Goal: Check status: Check status

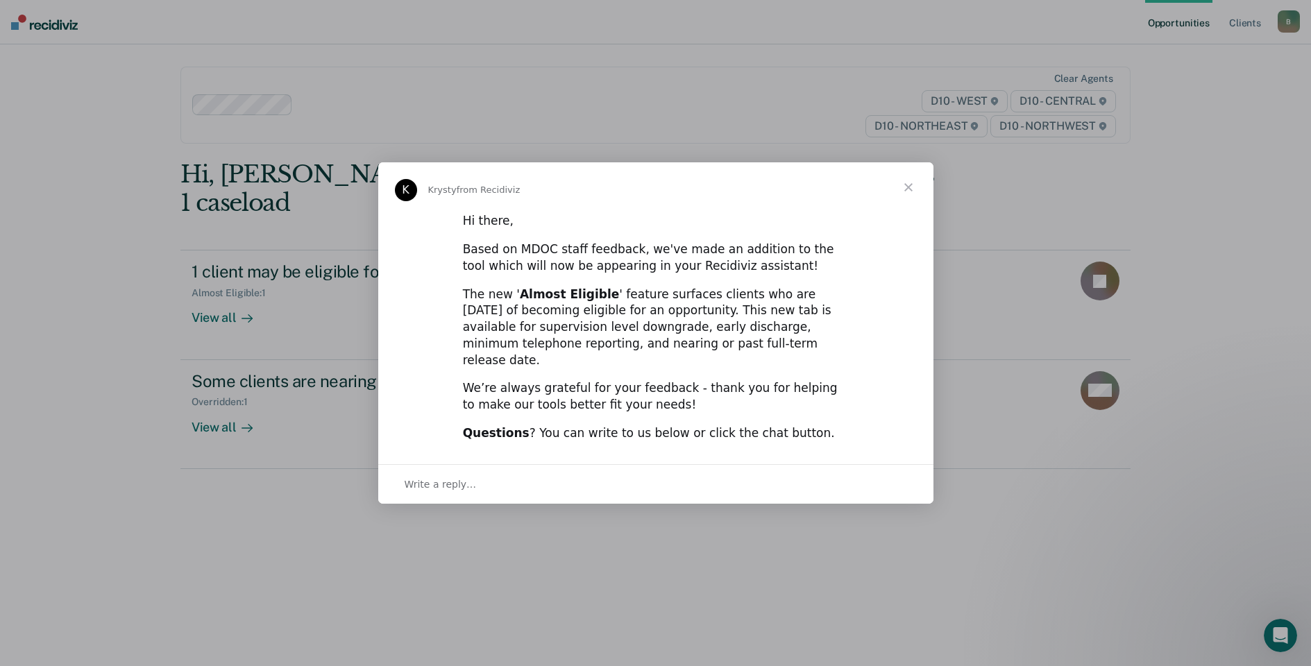
click at [912, 196] on span "Close" at bounding box center [908, 187] width 50 height 50
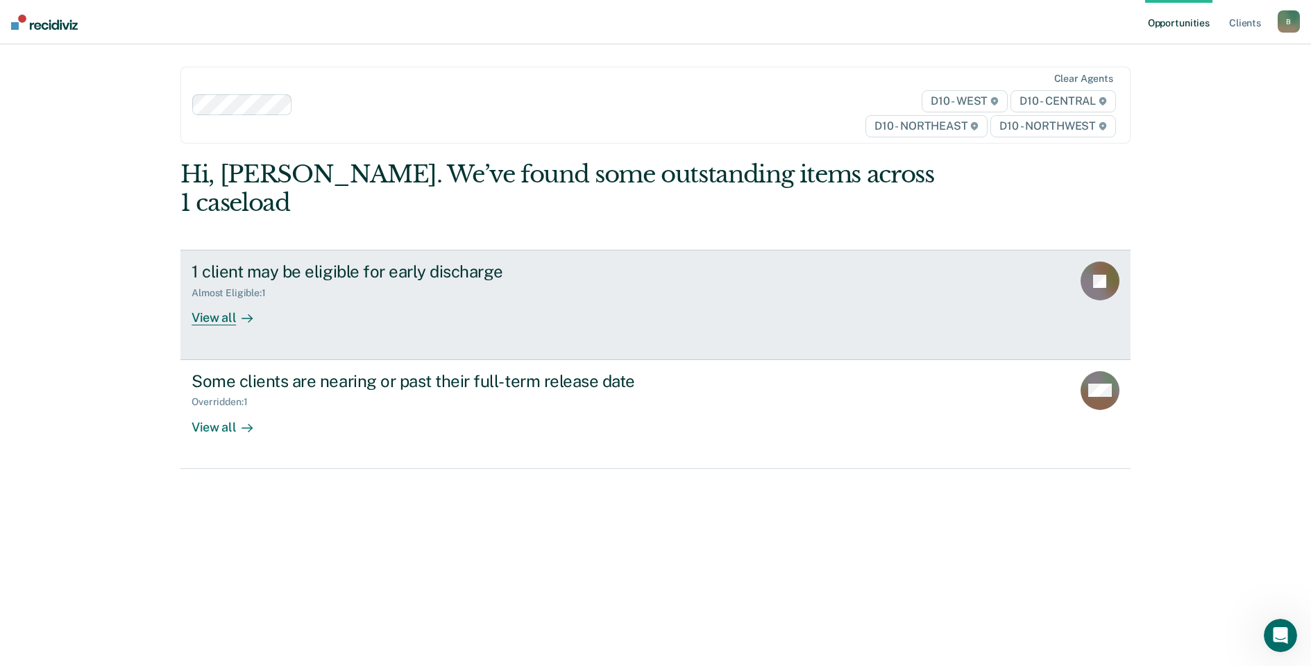
click at [236, 310] on div at bounding box center [244, 318] width 17 height 16
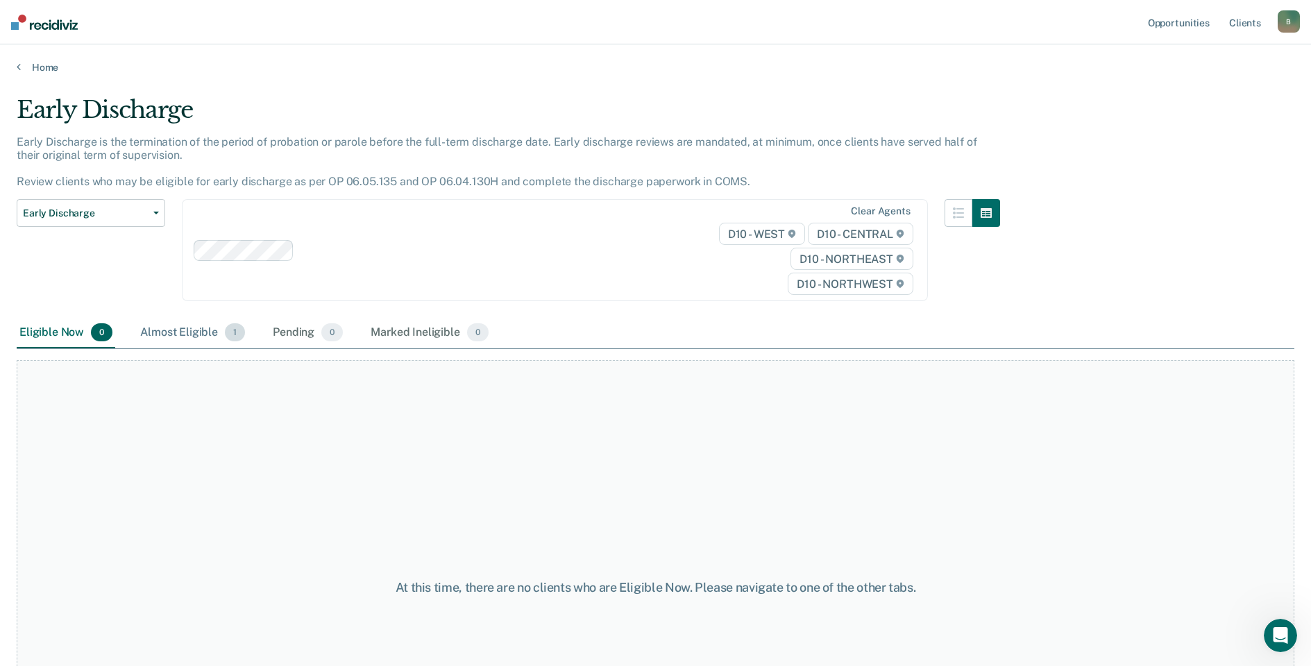
click at [195, 333] on div "Almost Eligible 1" at bounding box center [192, 333] width 110 height 31
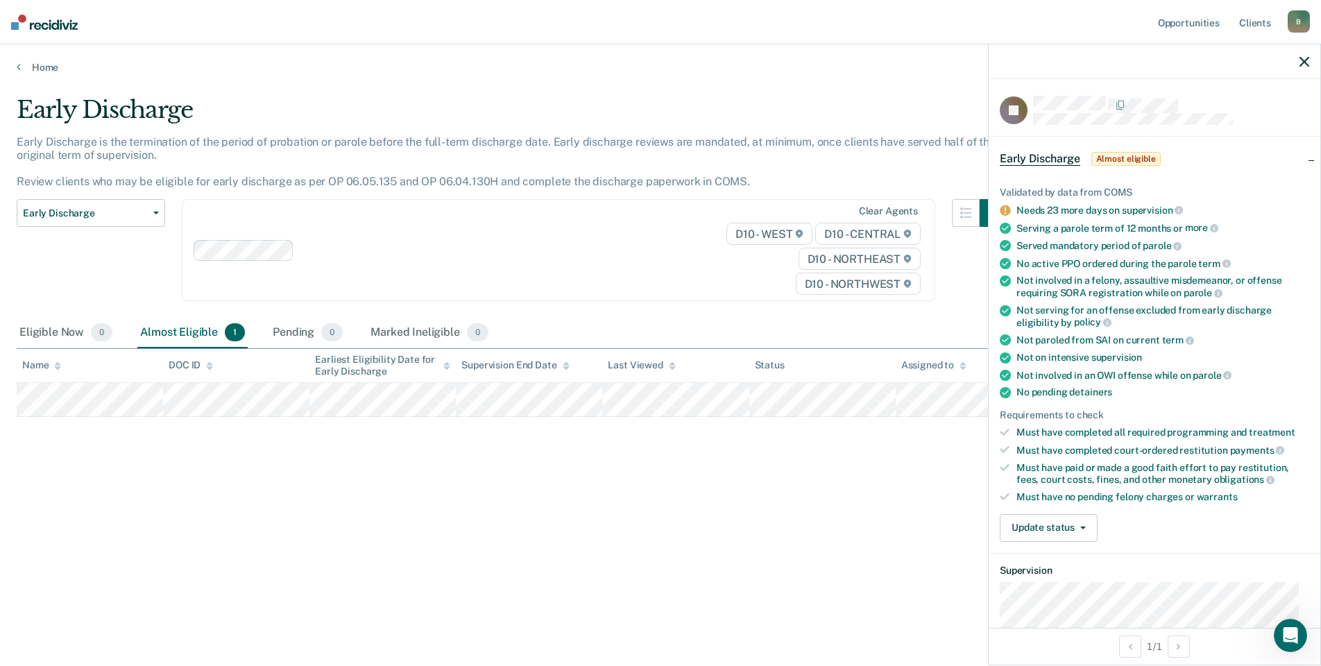
click at [1003, 209] on icon at bounding box center [1005, 210] width 10 height 10
click at [1092, 525] on button "Update status" at bounding box center [1049, 528] width 98 height 28
click at [1071, 578] on button "Mark Ineligible" at bounding box center [1067, 583] width 134 height 22
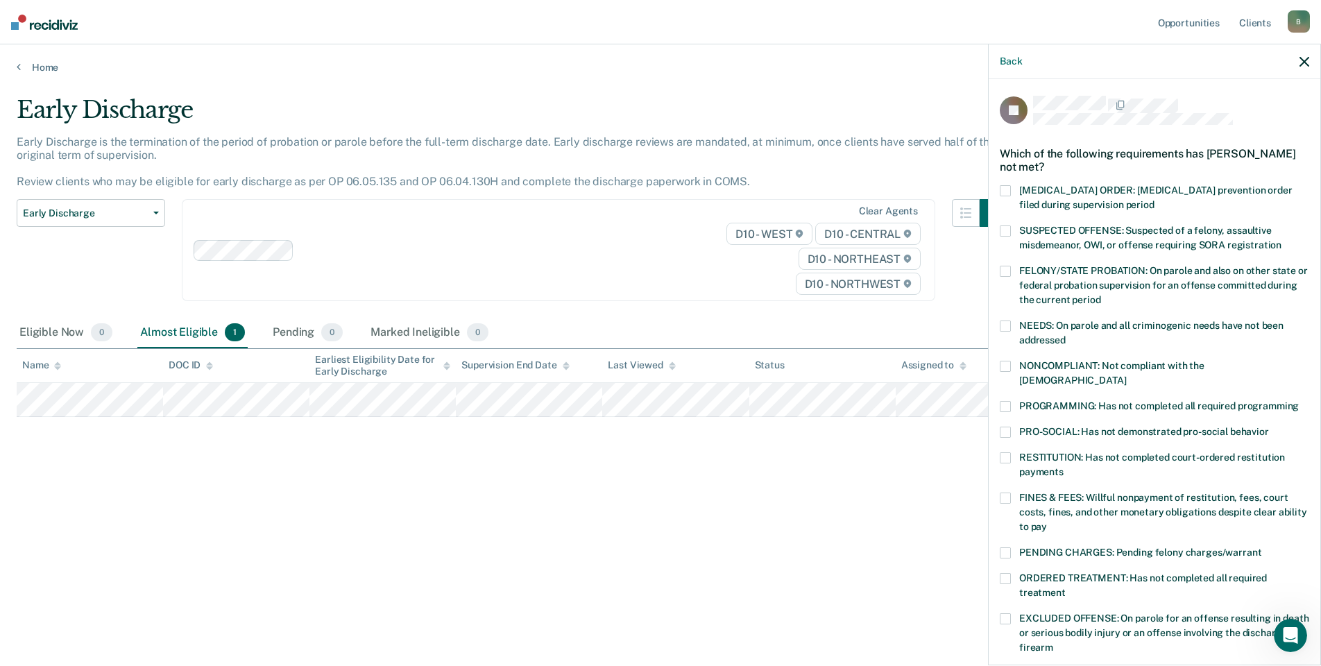
click at [1008, 547] on span at bounding box center [1005, 552] width 11 height 11
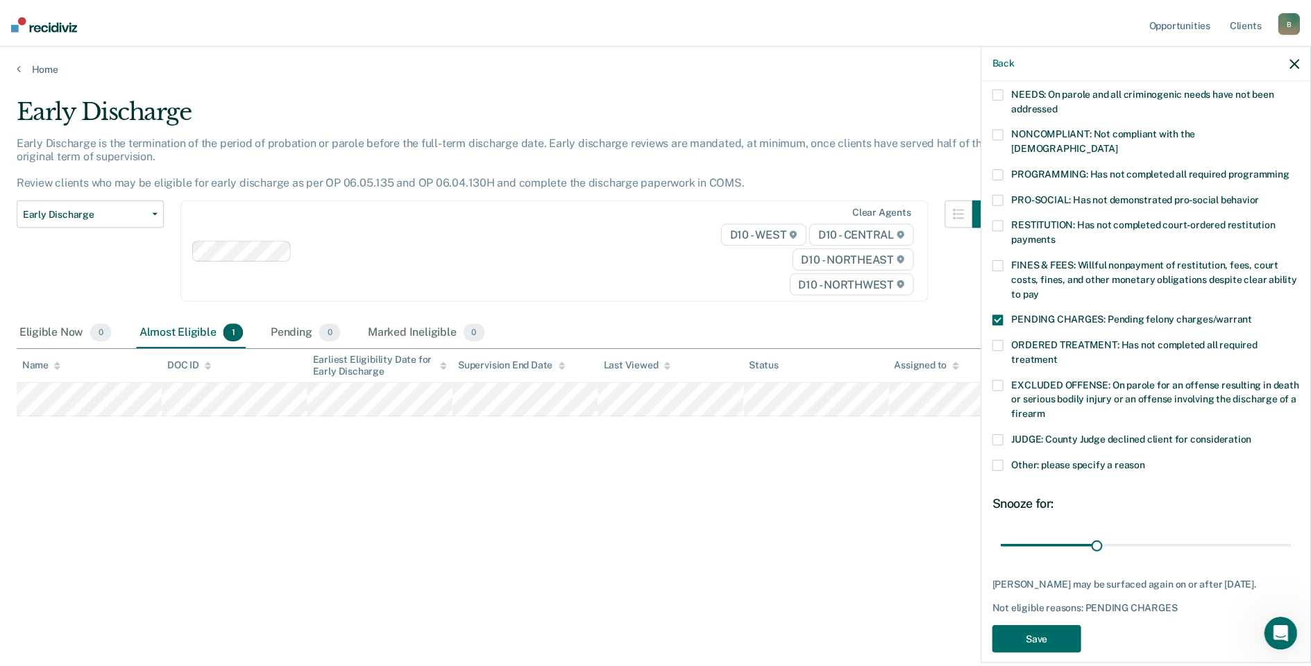
scroll to position [246, 0]
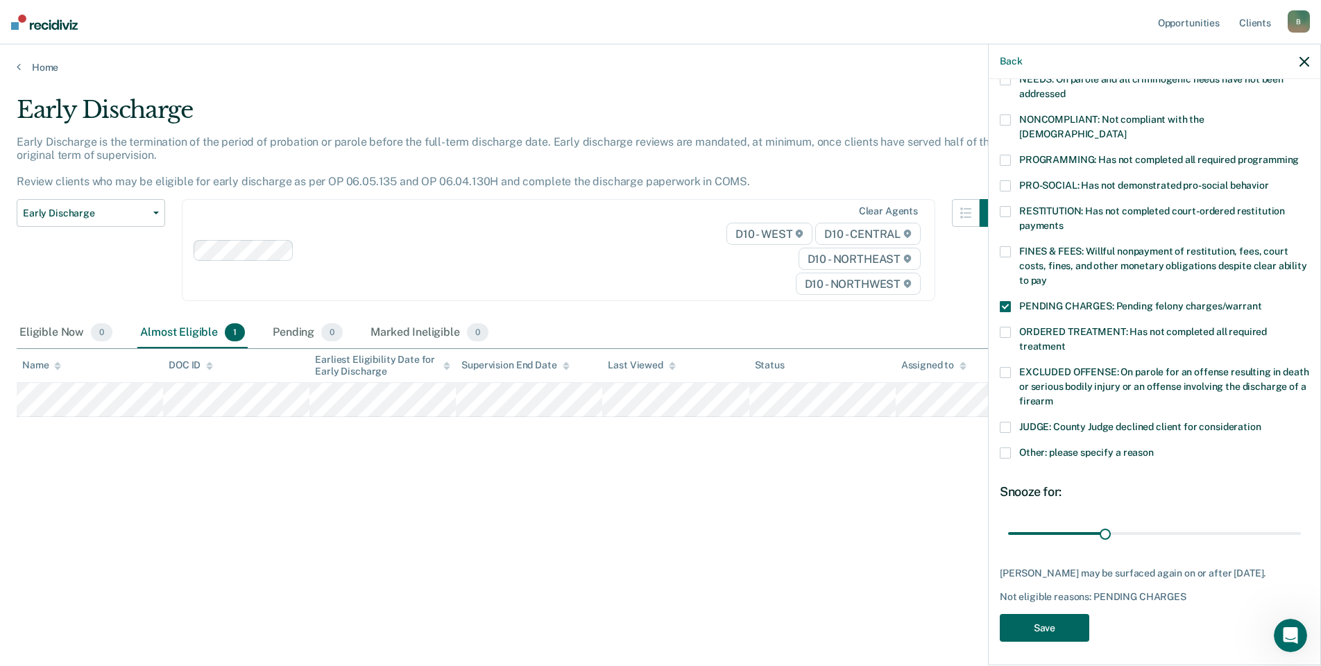
click at [1030, 615] on button "Save" at bounding box center [1045, 628] width 90 height 28
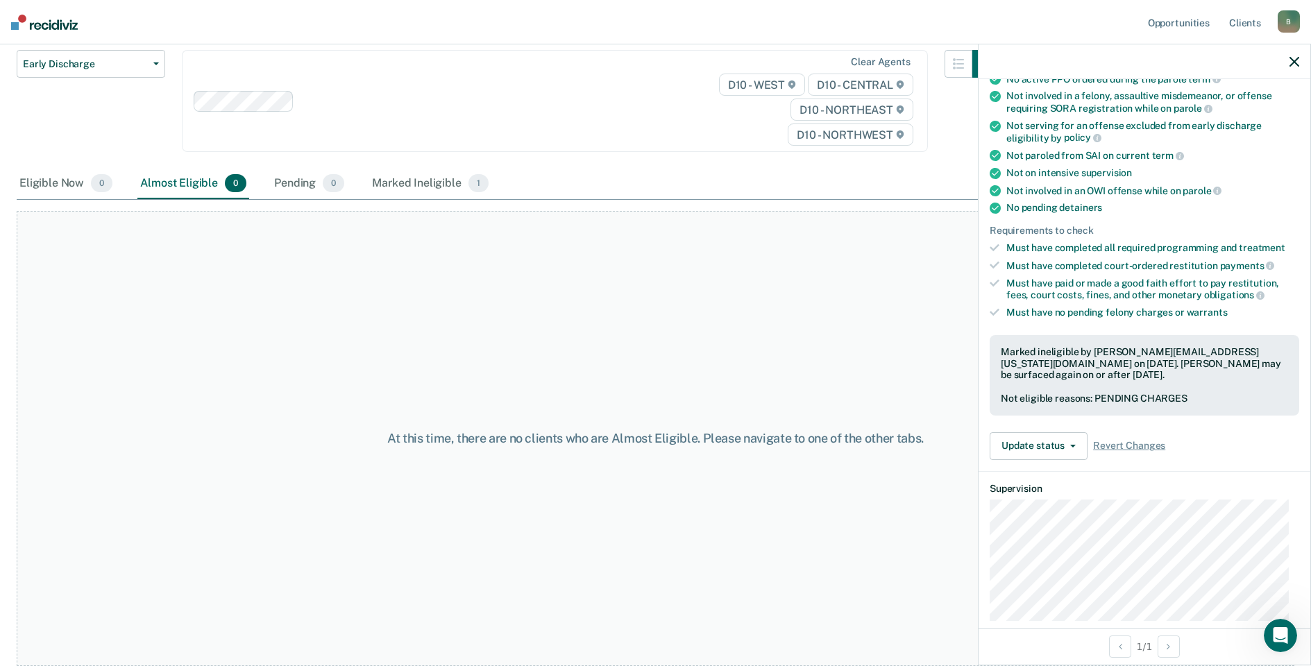
scroll to position [0, 0]
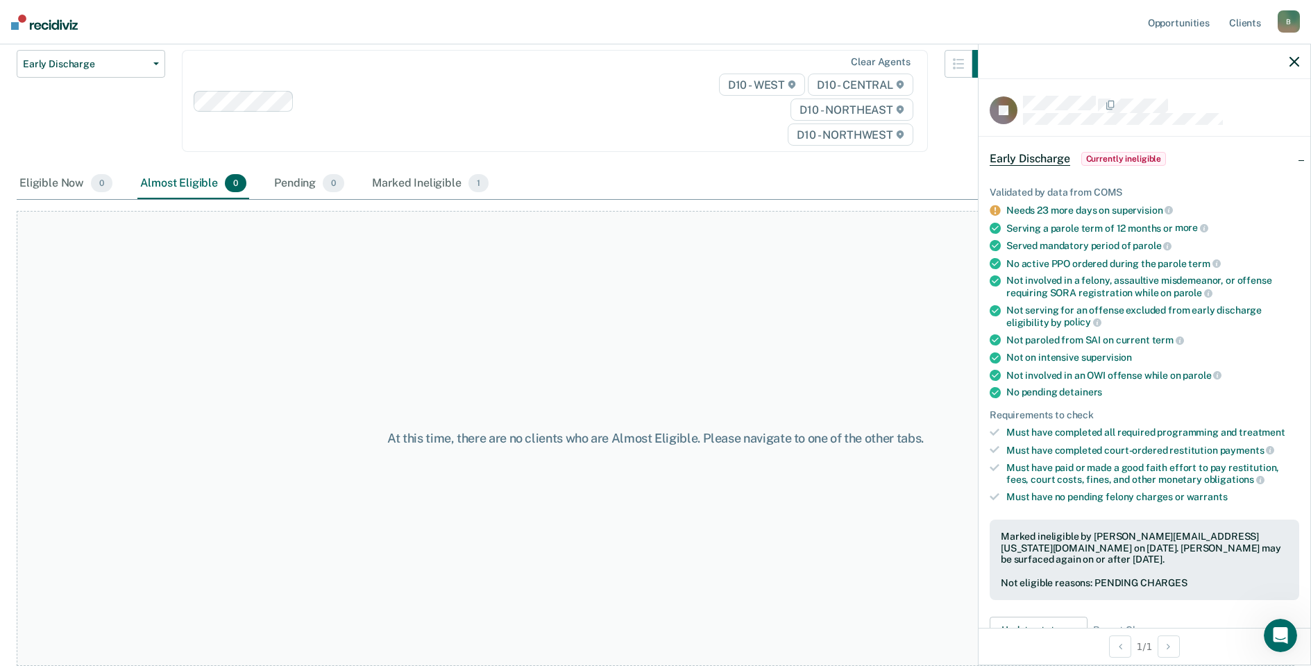
click at [907, 326] on div "At this time, there are no clients who are Almost Eligible. Please navigate to …" at bounding box center [655, 438] width 1277 height 455
click at [405, 182] on div "Marked Ineligible 1" at bounding box center [430, 184] width 122 height 31
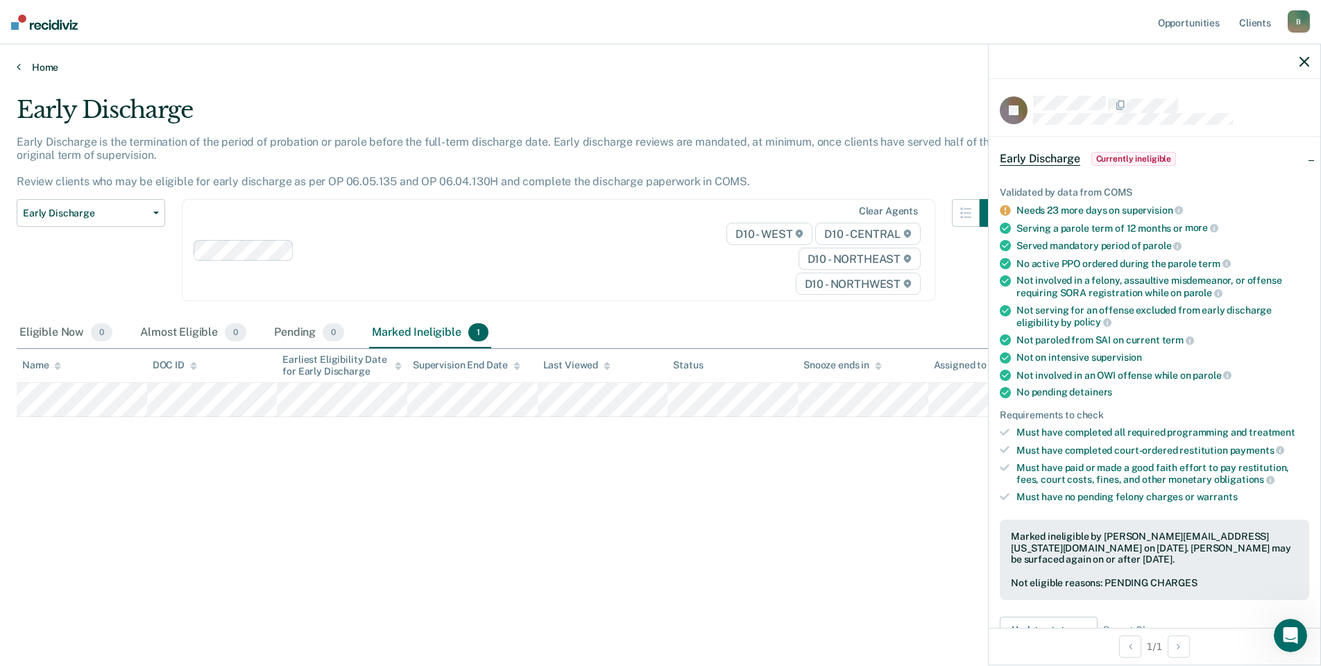
click at [42, 63] on link "Home" at bounding box center [661, 67] width 1288 height 12
